Goal: Task Accomplishment & Management: Manage account settings

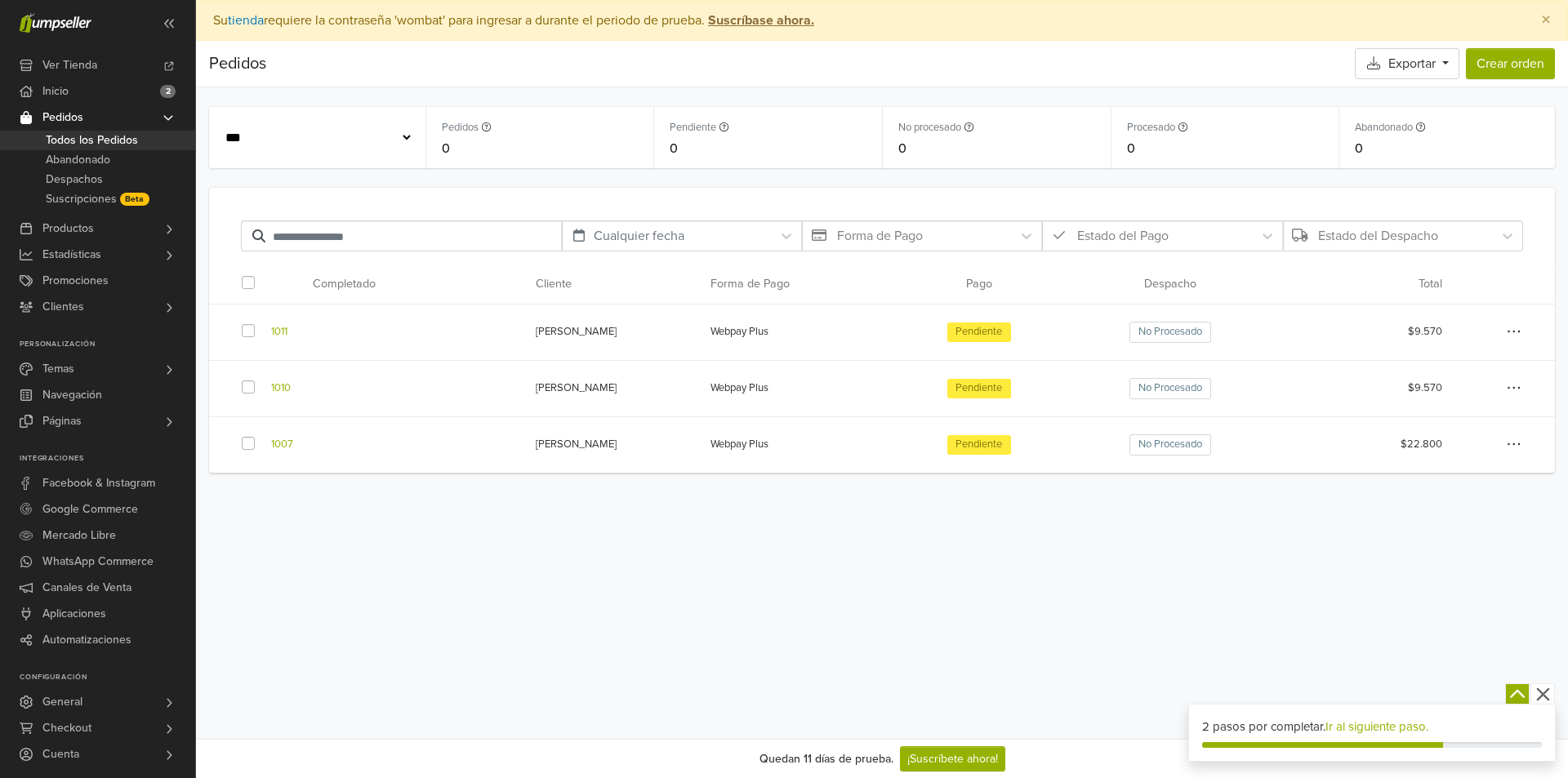
click at [262, 435] on label at bounding box center [262, 435] width 0 height 0
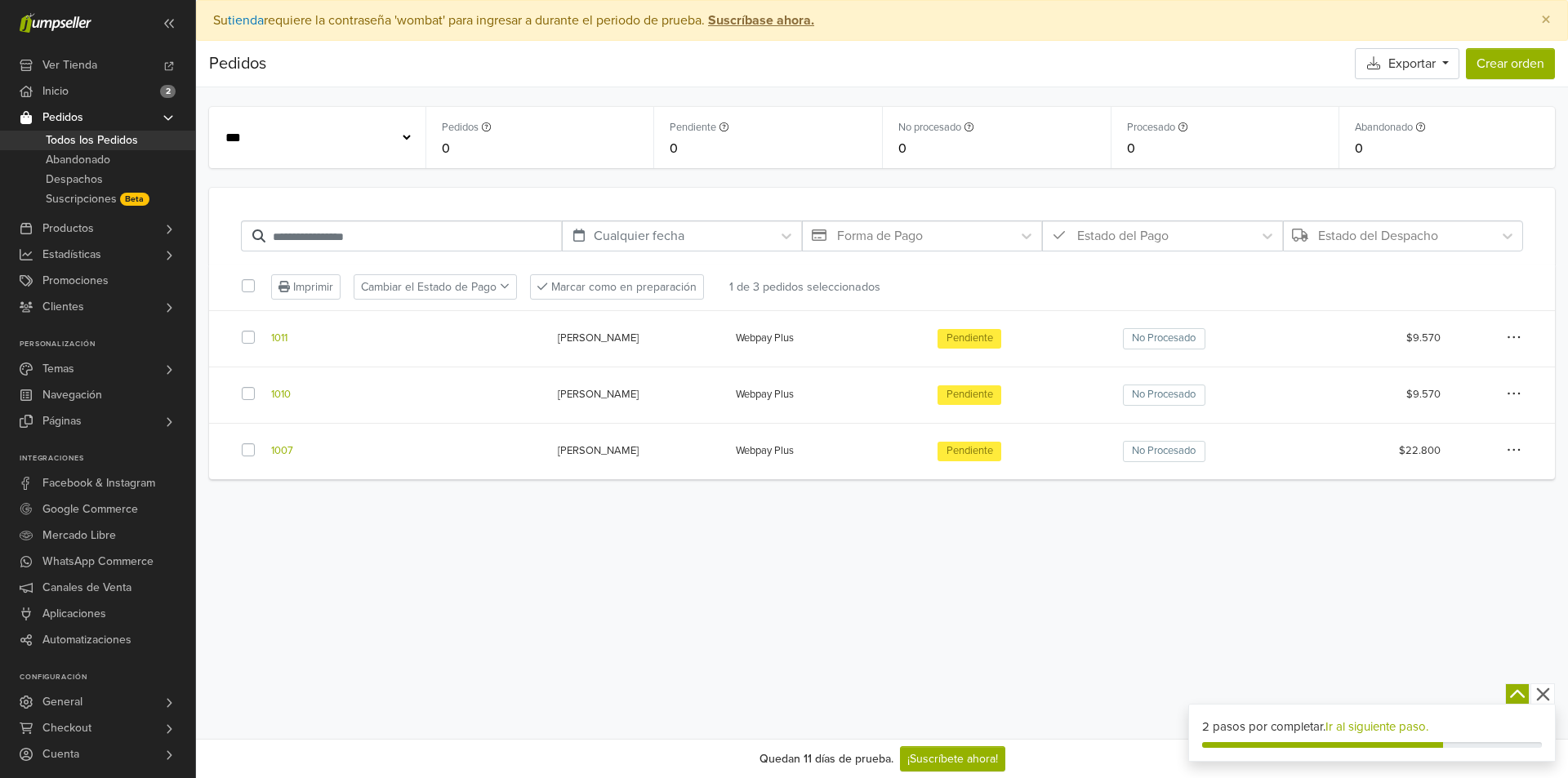
click at [262, 386] on label at bounding box center [262, 386] width 0 height 0
click at [262, 329] on label at bounding box center [262, 329] width 0 height 0
click at [508, 287] on icon at bounding box center [505, 287] width 10 height 12
click at [1521, 341] on icon "button" at bounding box center [1513, 337] width 15 height 17
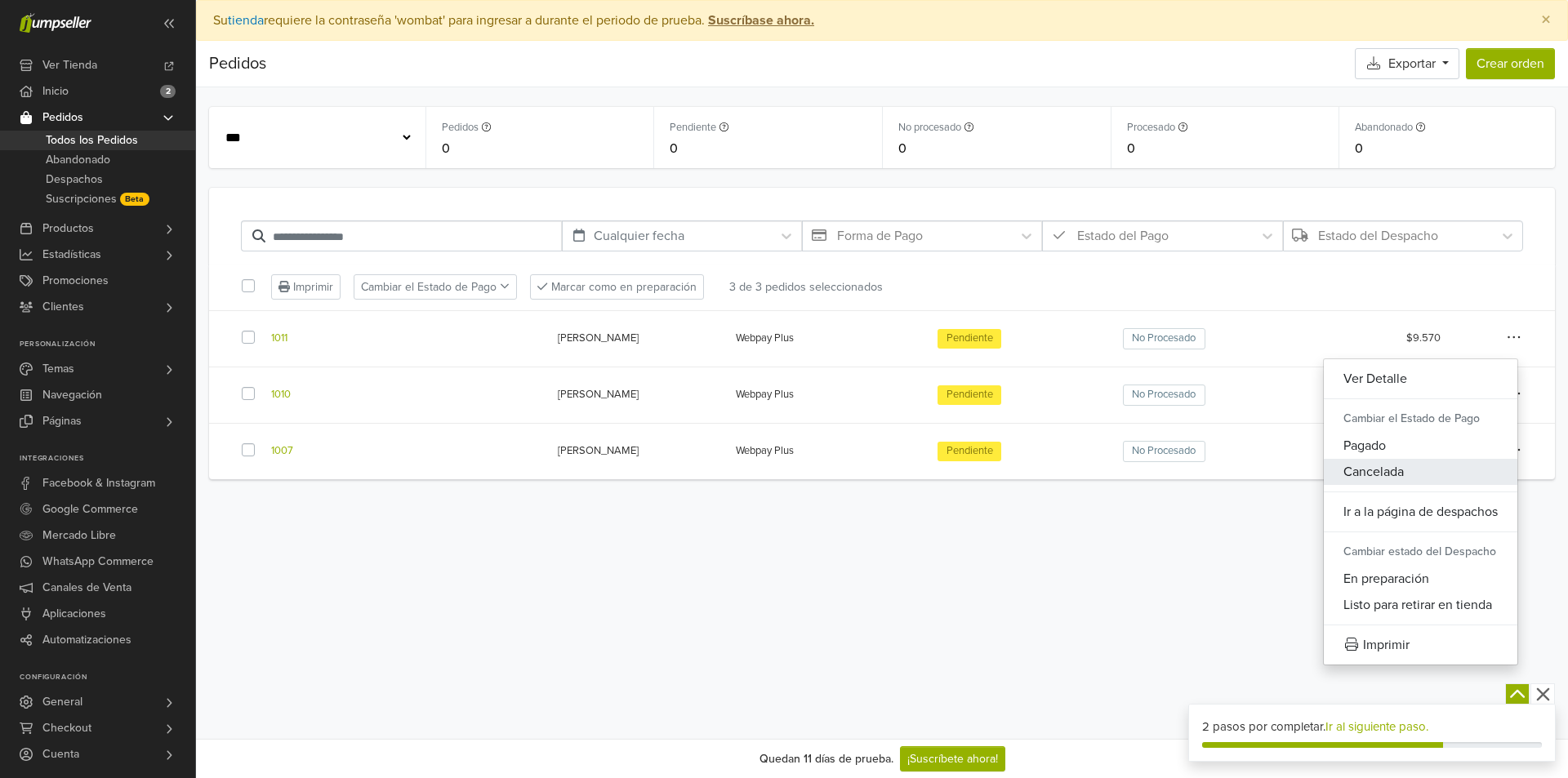
click at [1411, 471] on button "Cancelada" at bounding box center [1421, 471] width 193 height 26
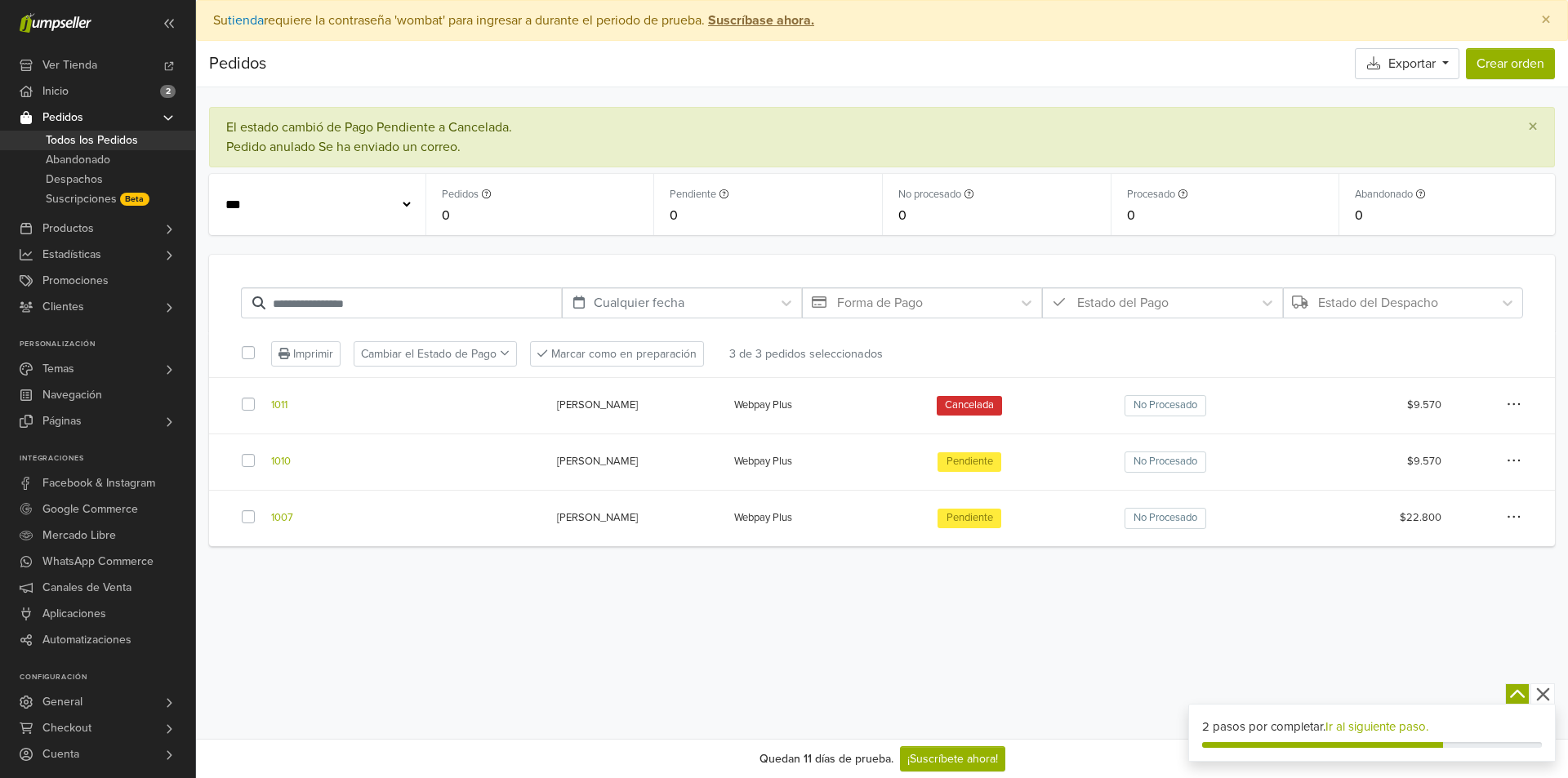
click at [1508, 457] on icon "button" at bounding box center [1513, 460] width 15 height 17
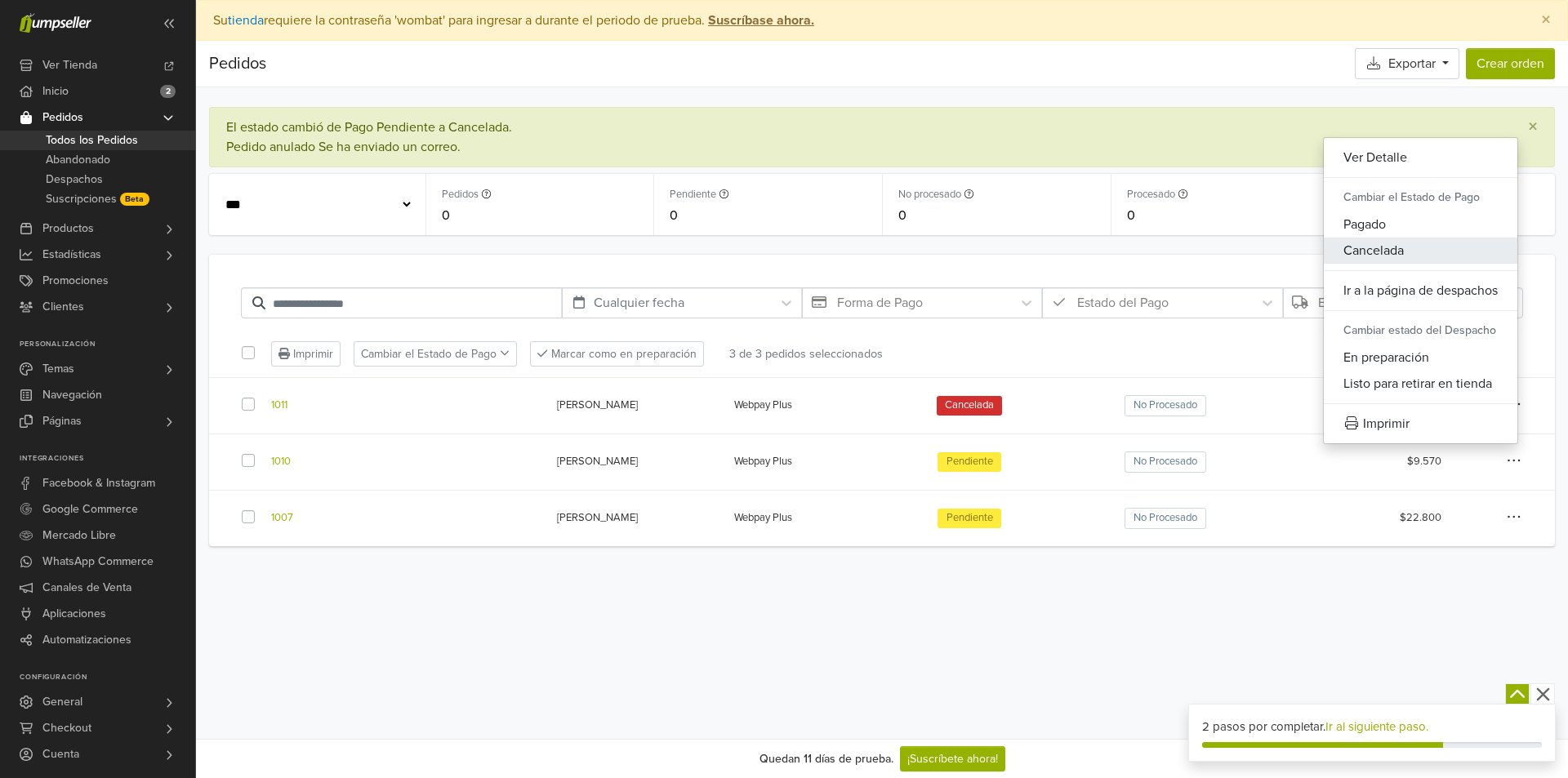
click at [1379, 249] on button "Cancelada" at bounding box center [1421, 250] width 193 height 26
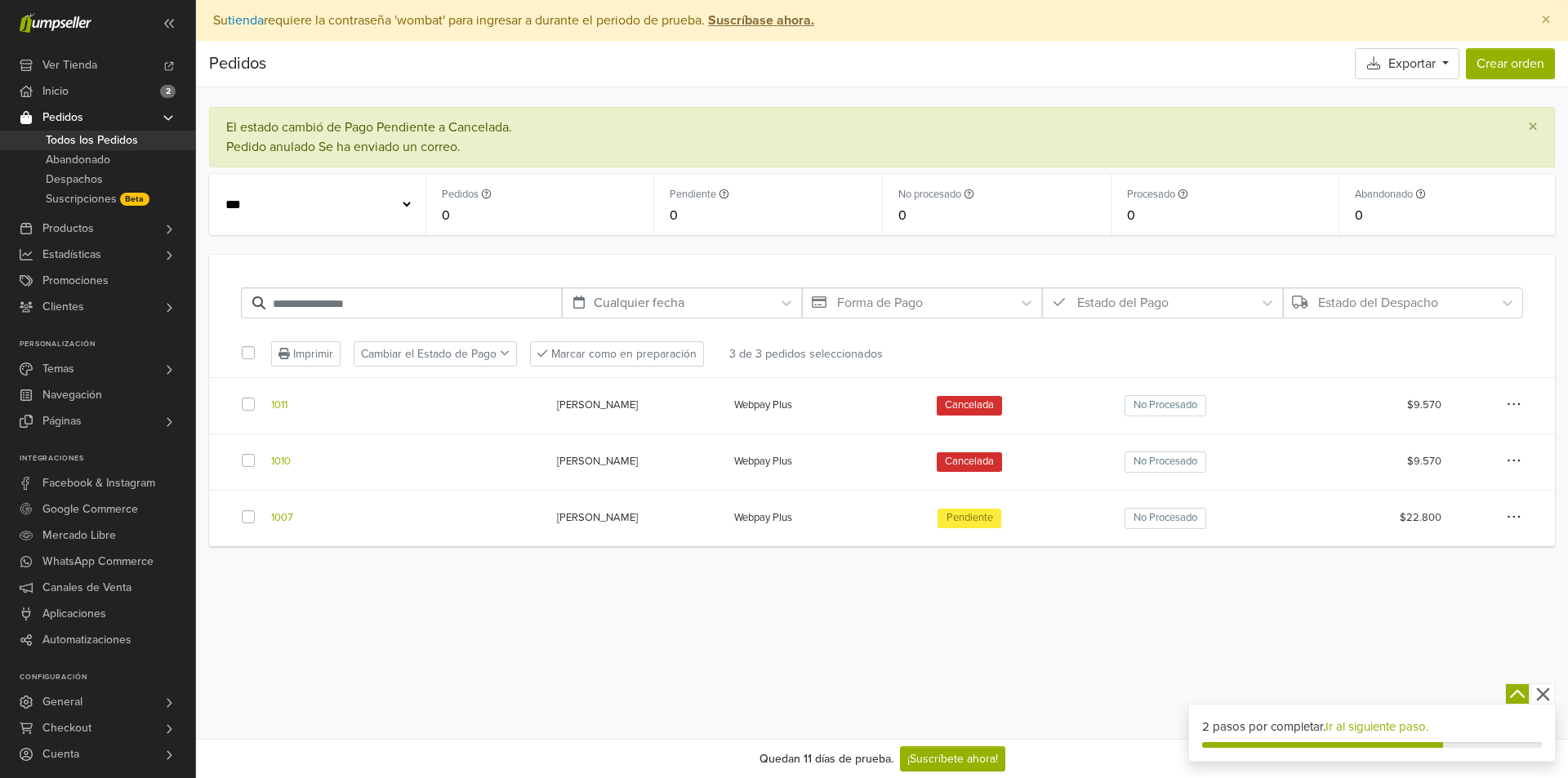
click at [1508, 515] on icon "button" at bounding box center [1513, 516] width 15 height 17
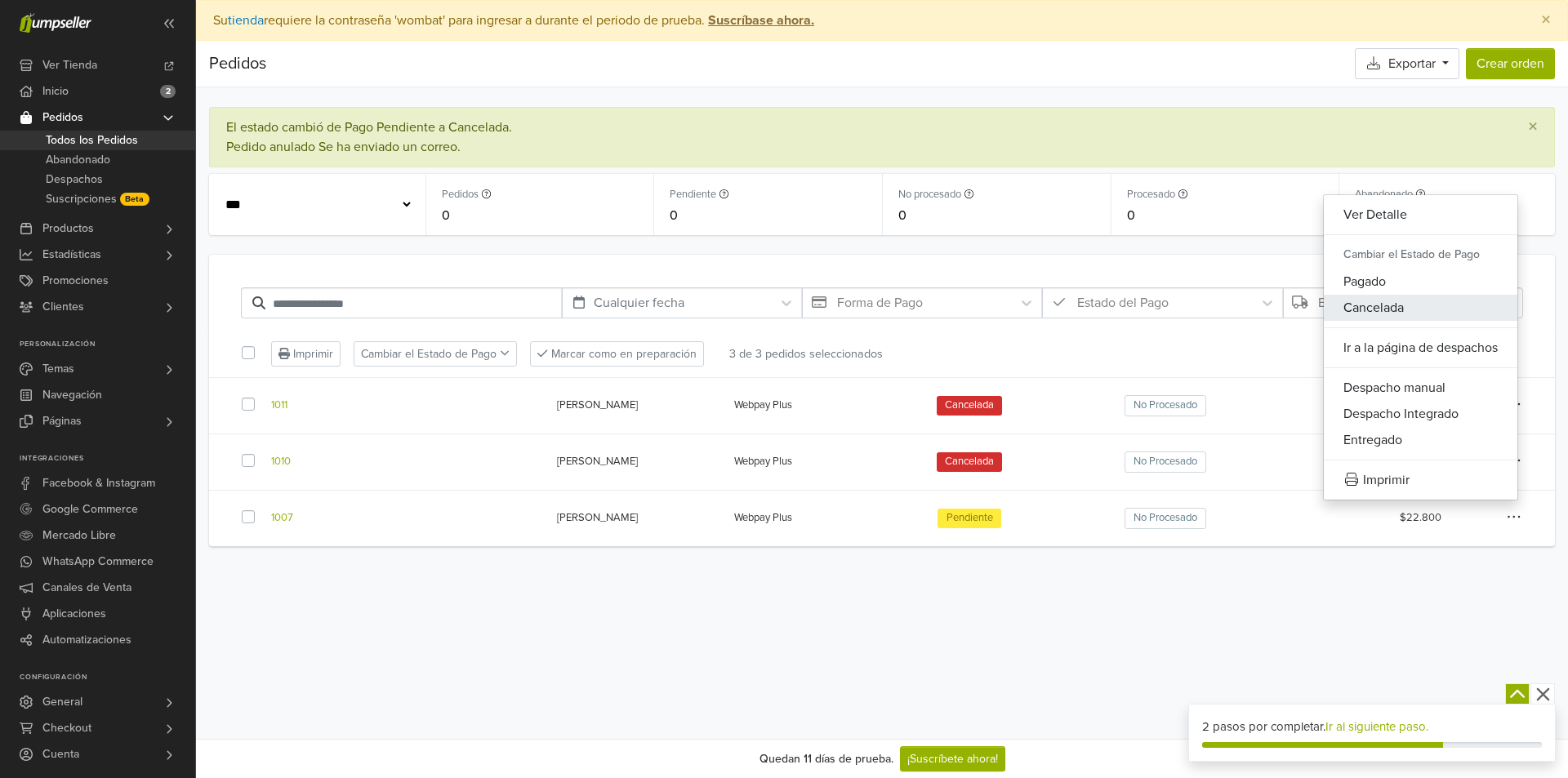
click at [1408, 310] on button "Cancelada" at bounding box center [1421, 307] width 193 height 26
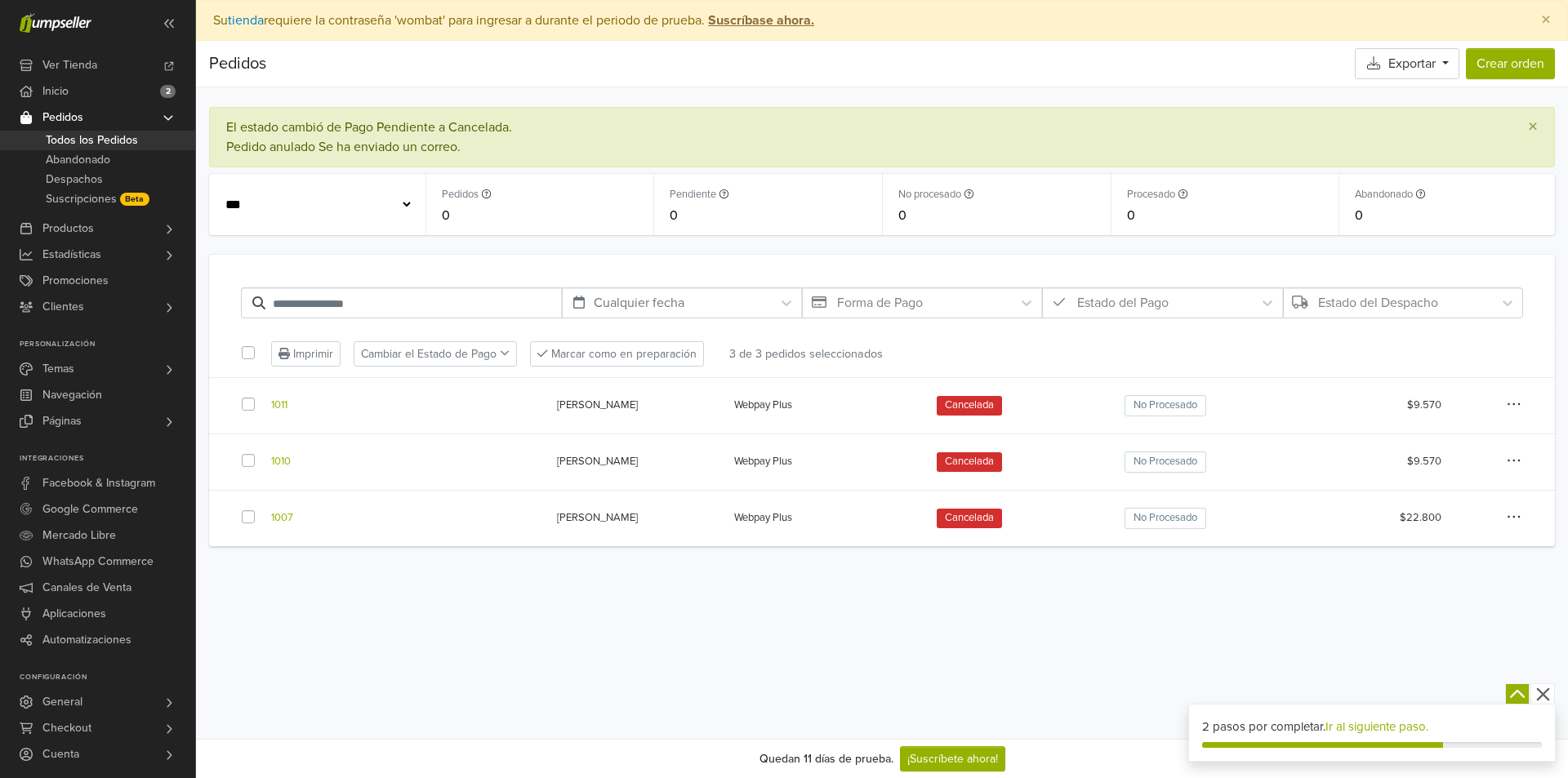
click at [622, 632] on div "Preferencias Suscripción Salir × Su tienda requiere la contraseña 'wombat' para…" at bounding box center [882, 369] width 1372 height 739
click at [98, 142] on span "Todos los Pedidos" at bounding box center [92, 141] width 93 height 20
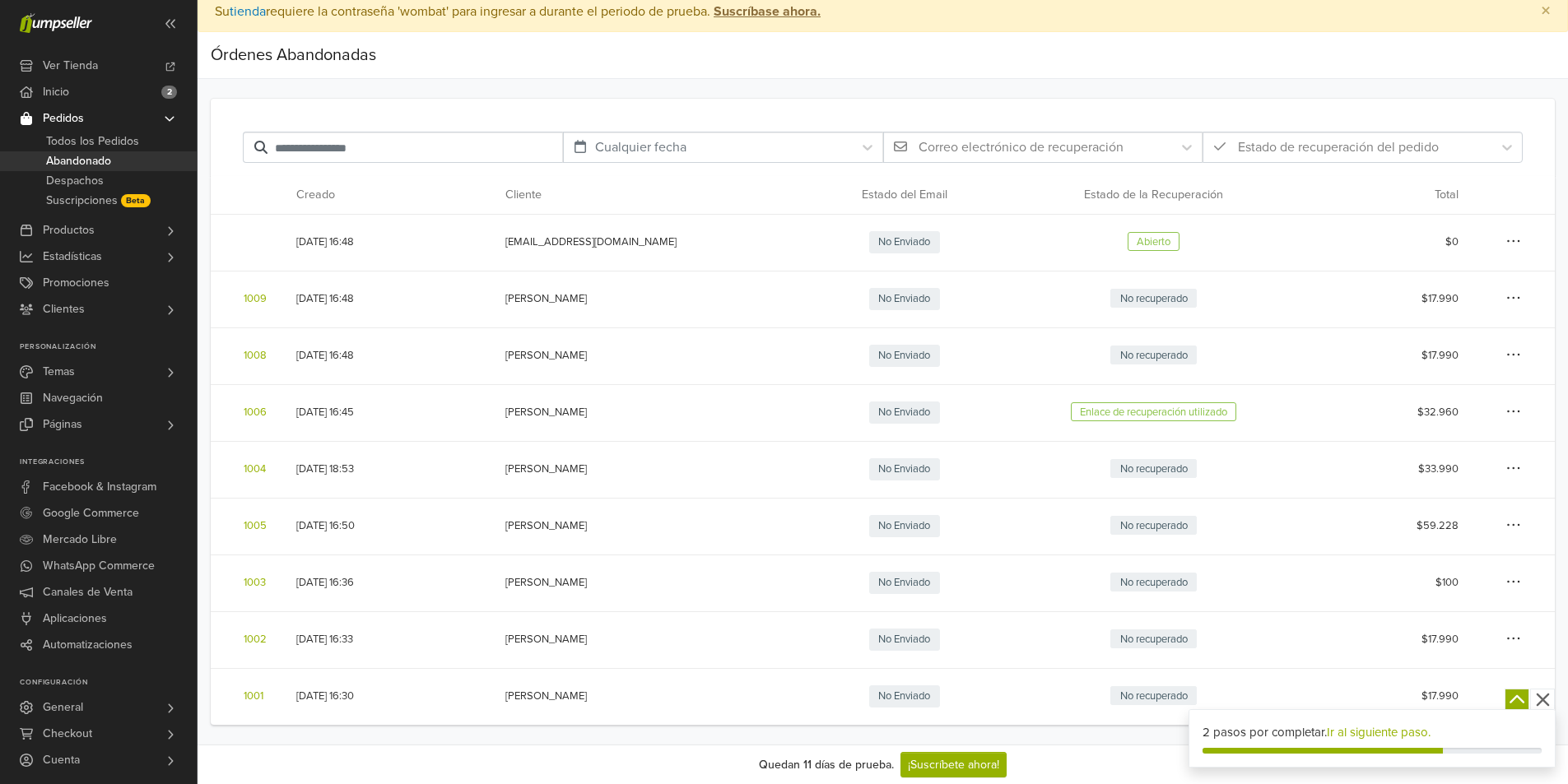
scroll to position [9, 0]
click at [1520, 239] on icon "button" at bounding box center [1513, 241] width 15 height 17
click at [1522, 300] on td "$17.990 Ver Detalle Enviar correo electrónico de recuperación URL para Recupera…" at bounding box center [1433, 299] width 242 height 57
click at [1517, 297] on icon "button" at bounding box center [1513, 297] width 15 height 17
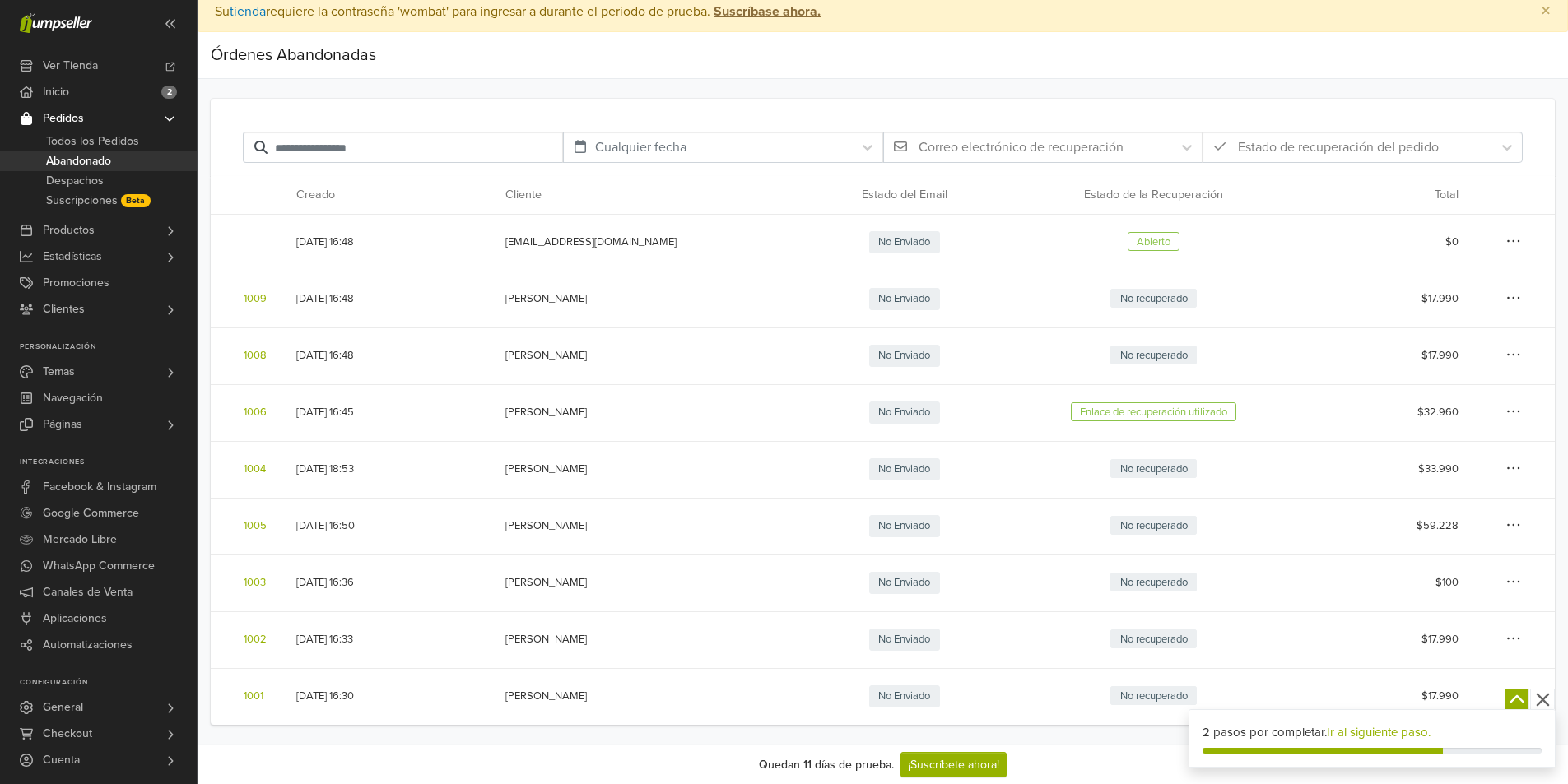
click at [1515, 350] on icon "button" at bounding box center [1513, 354] width 15 height 17
click at [1514, 420] on icon "button" at bounding box center [1513, 411] width 15 height 17
click at [1515, 415] on icon "button" at bounding box center [1513, 411] width 15 height 17
click at [1511, 484] on button "button" at bounding box center [1508, 469] width 27 height 36
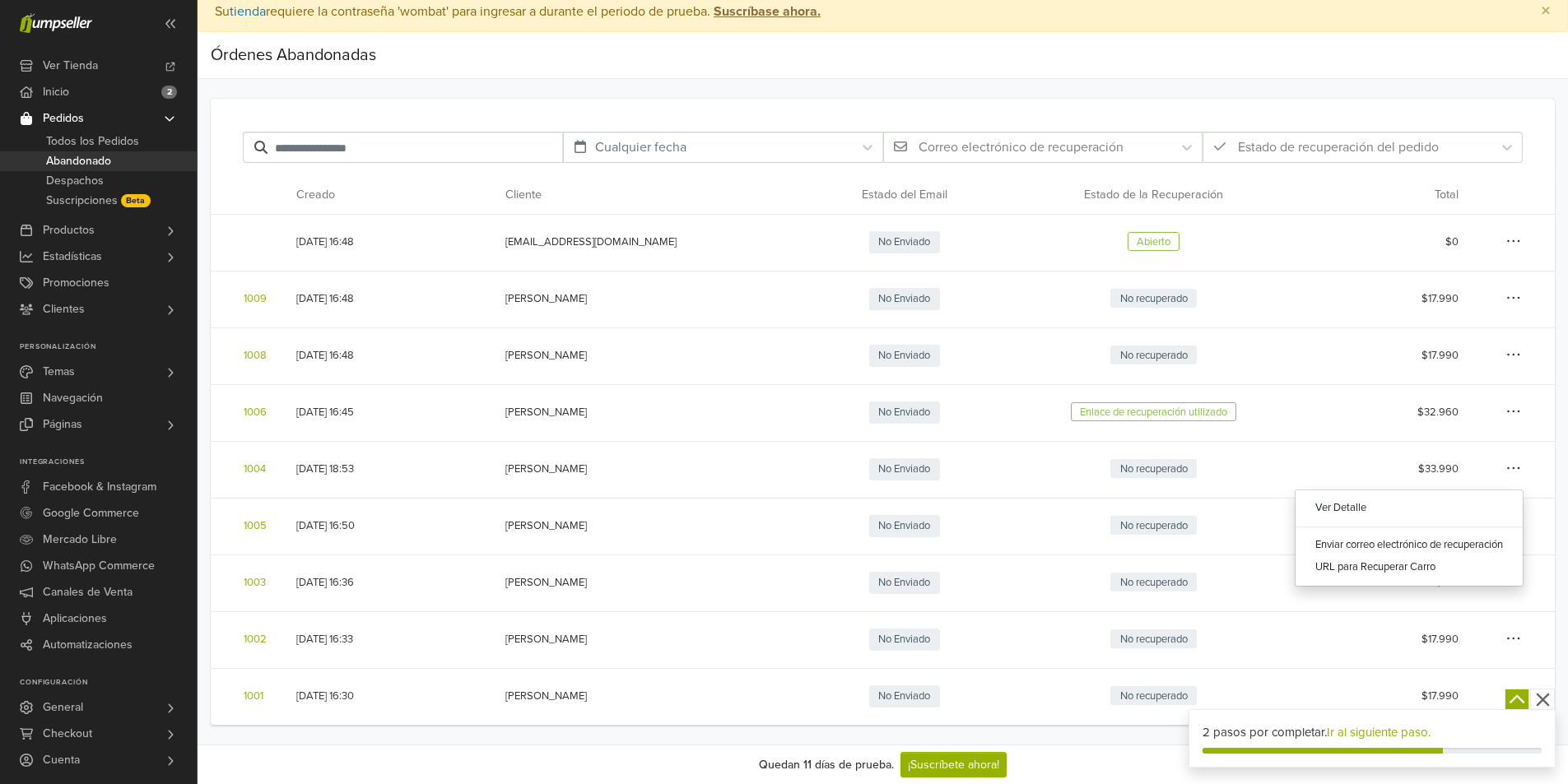
click at [1513, 476] on icon "button" at bounding box center [1513, 468] width 15 height 17
click at [78, 175] on span "Despachos" at bounding box center [75, 181] width 58 height 20
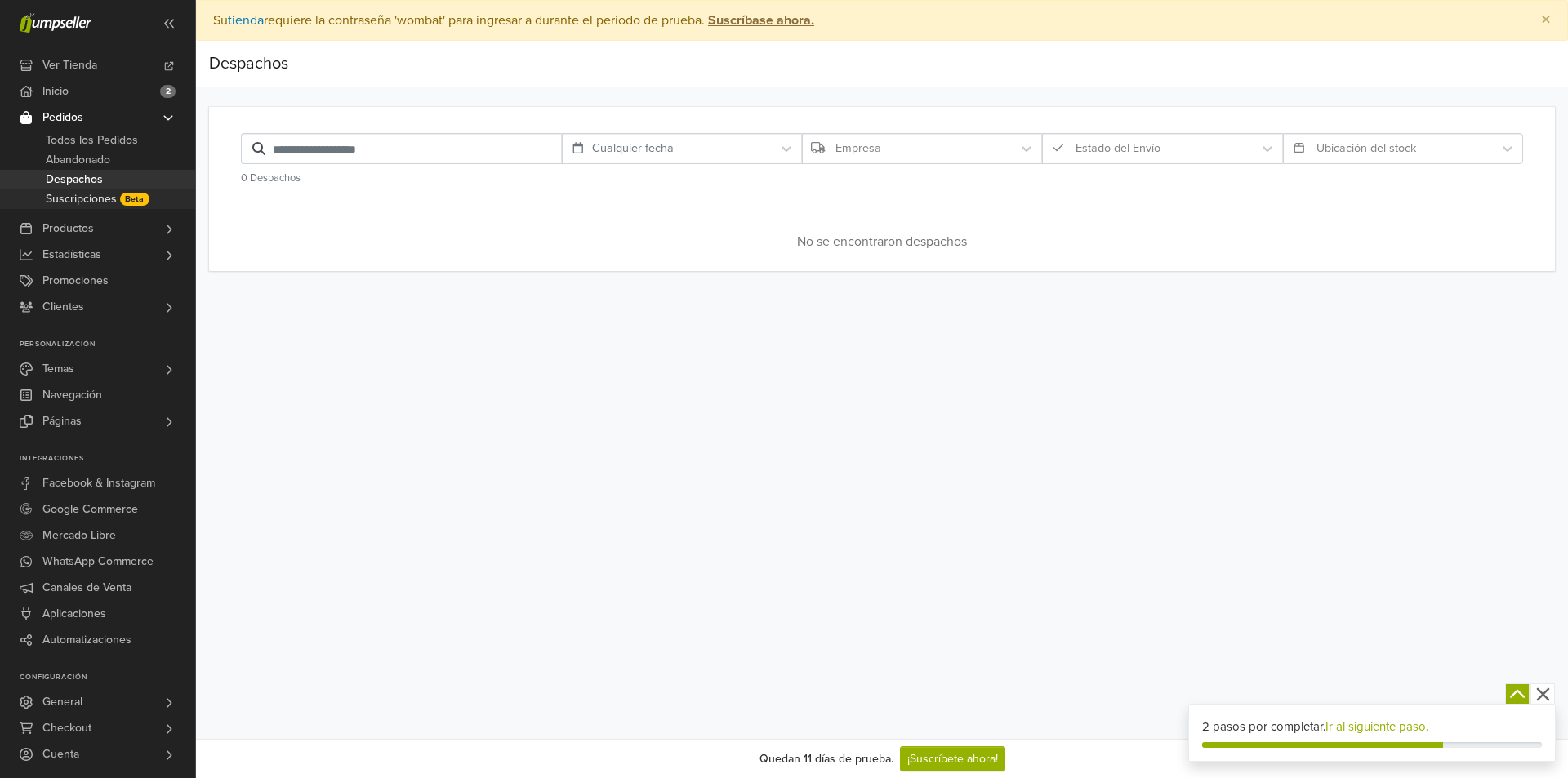
click at [71, 195] on span "Suscripciones" at bounding box center [81, 199] width 71 height 20
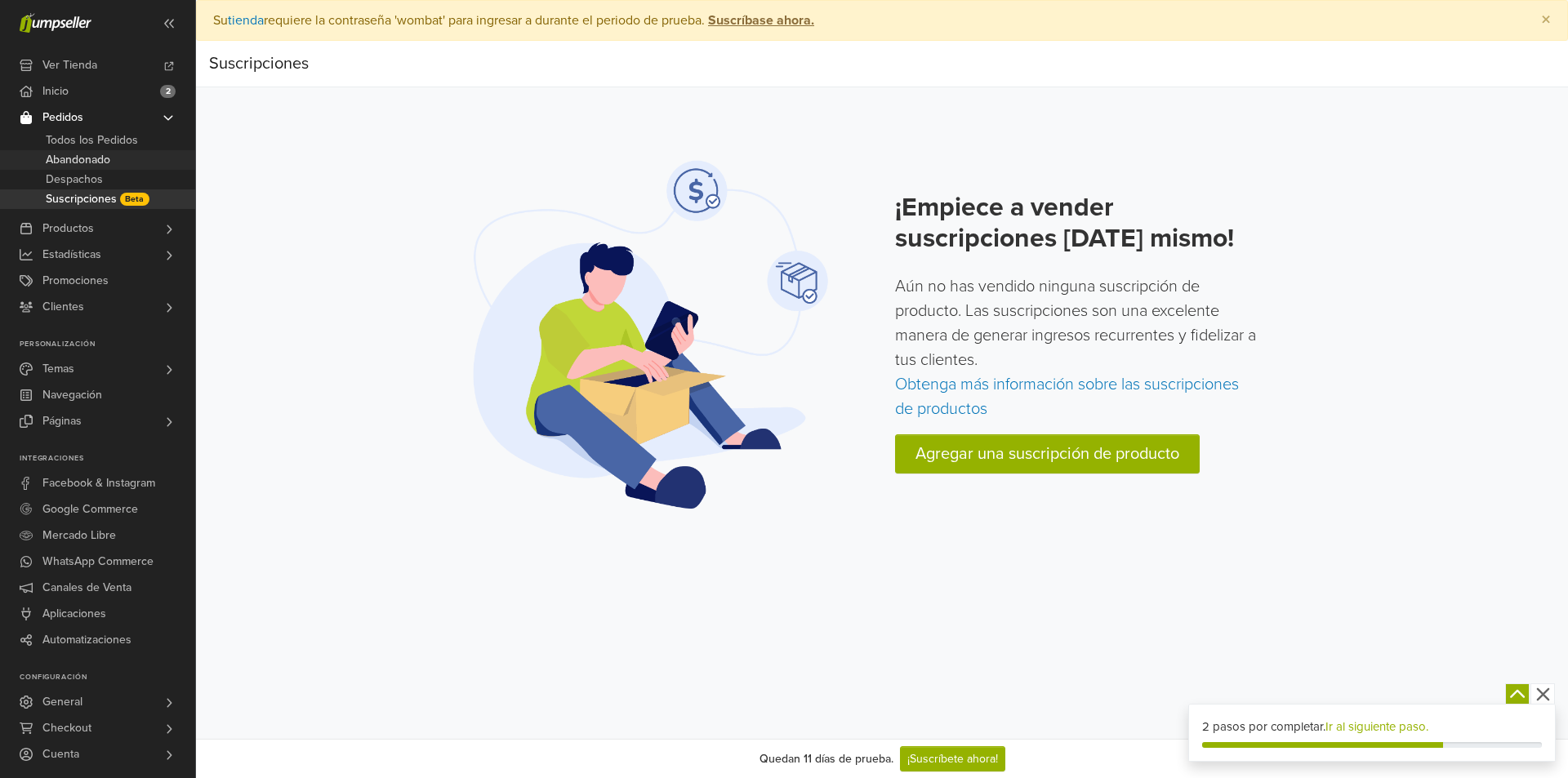
click at [62, 158] on span "Abandonado" at bounding box center [78, 160] width 64 height 20
click at [85, 143] on span "Todos los Pedidos" at bounding box center [92, 141] width 93 height 20
